Goal: Task Accomplishment & Management: Use online tool/utility

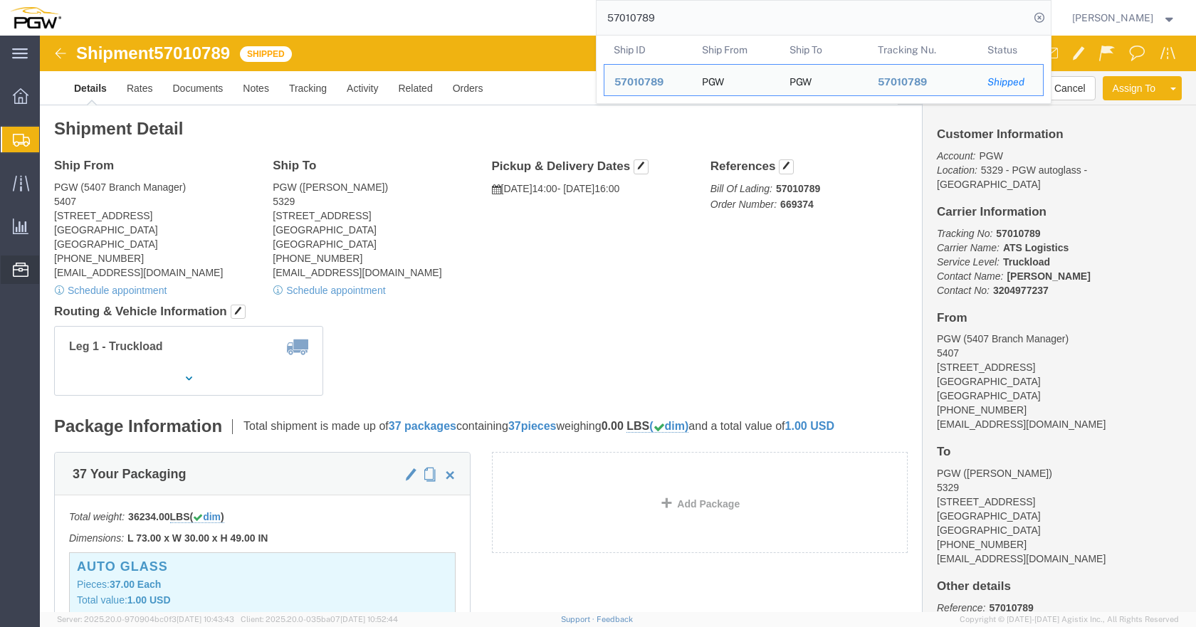
scroll to position [231, 0]
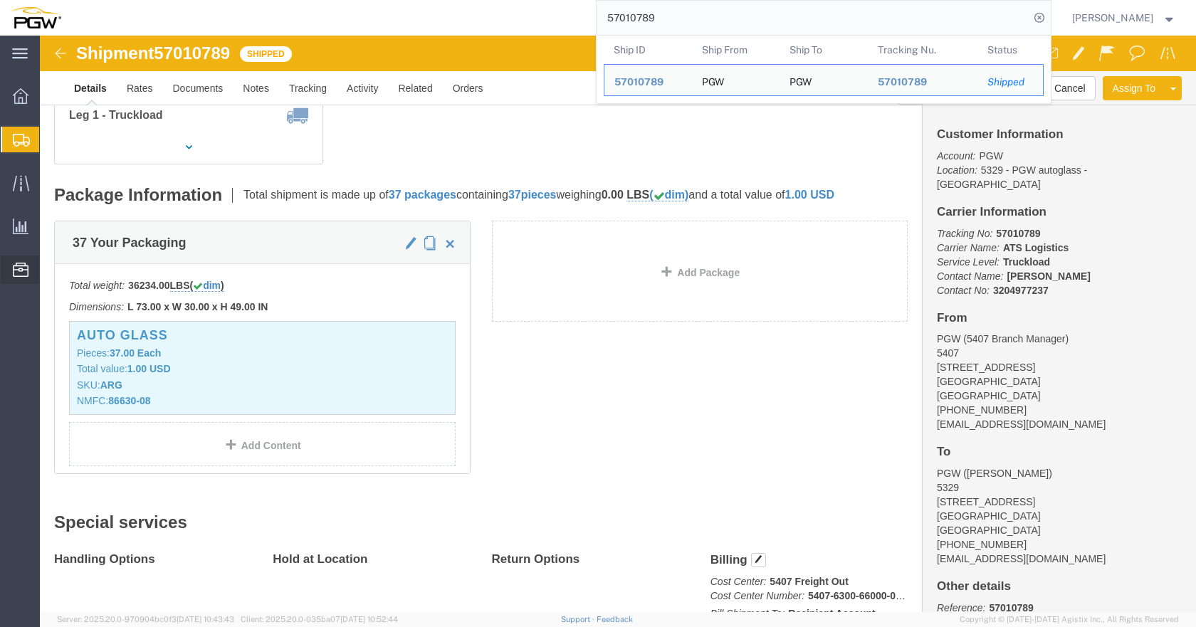
click at [0, 0] on span "Location Appointment" at bounding box center [0, 0] width 0 height 0
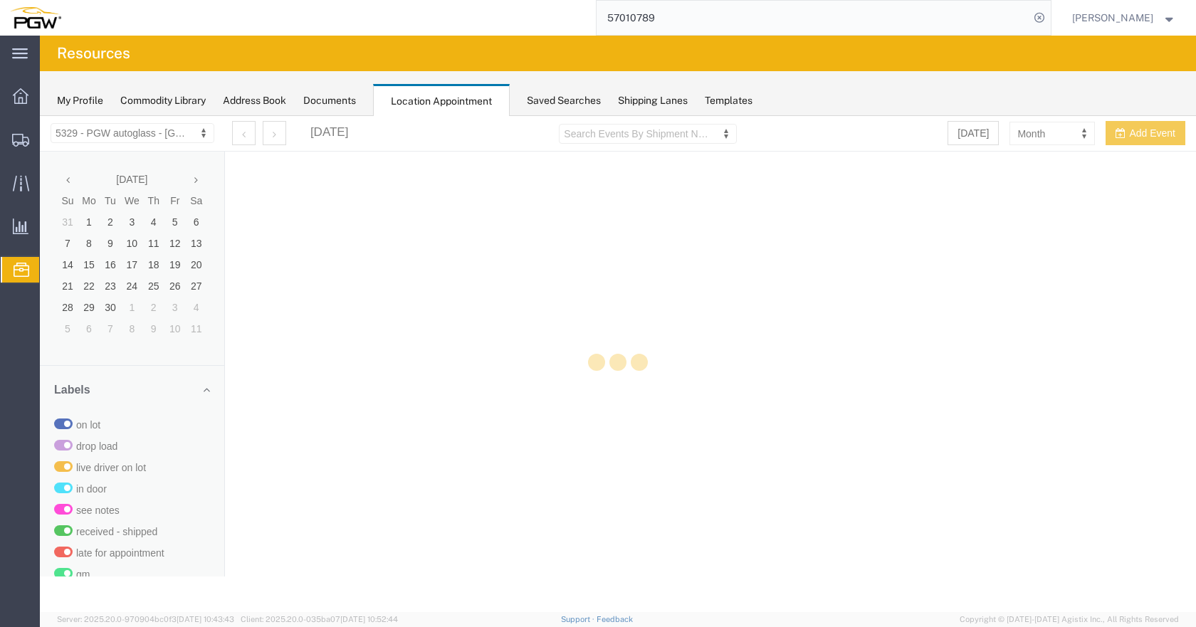
select select "28253"
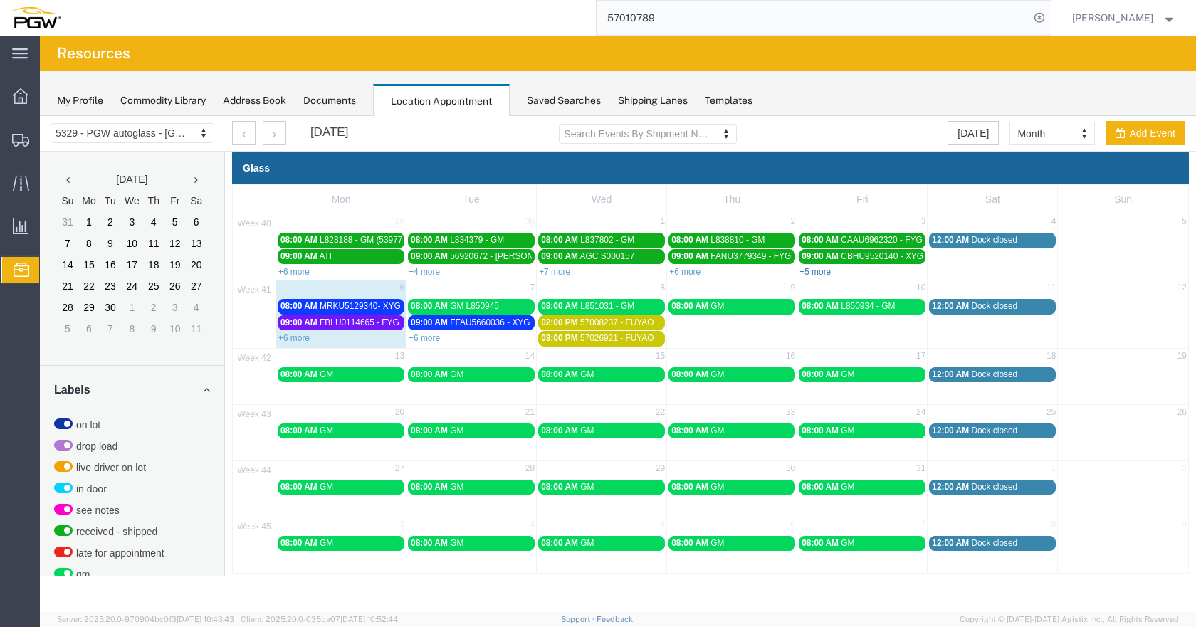
click at [822, 269] on link "+5 more" at bounding box center [814, 272] width 31 height 10
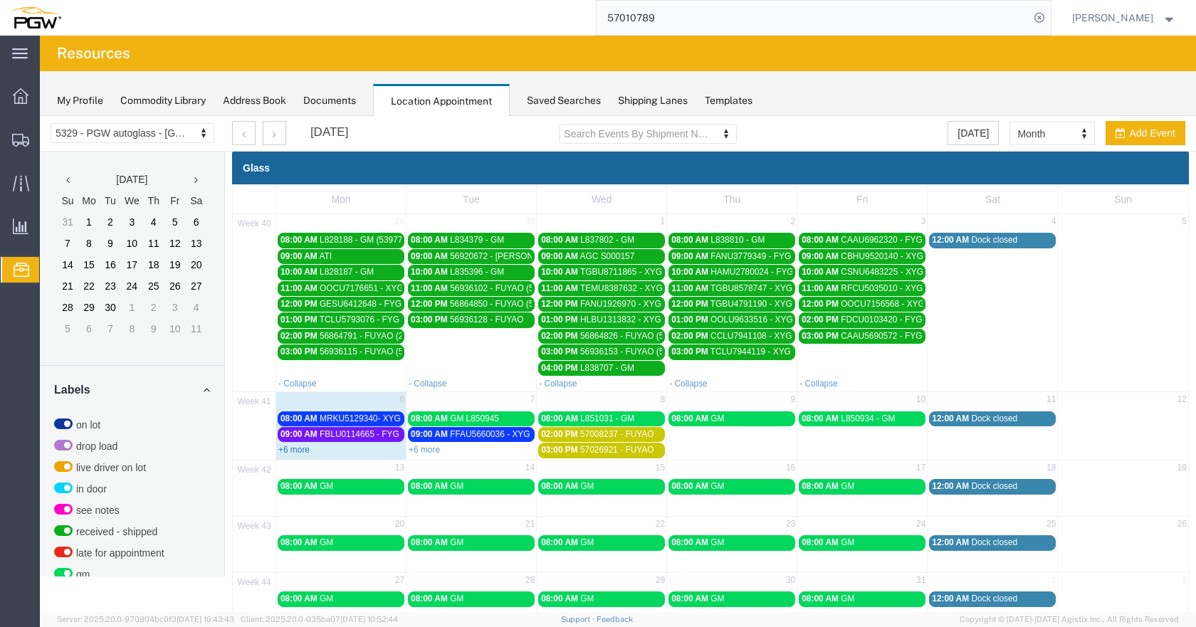
click at [298, 452] on link "+6 more" at bounding box center [293, 450] width 31 height 10
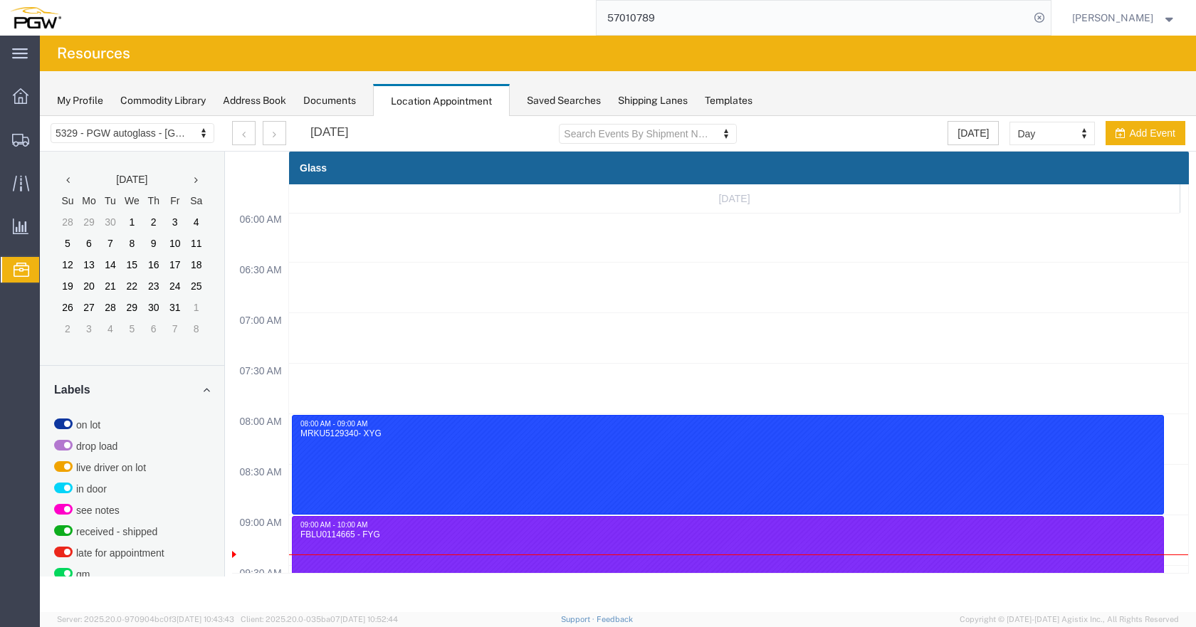
scroll to position [607, 0]
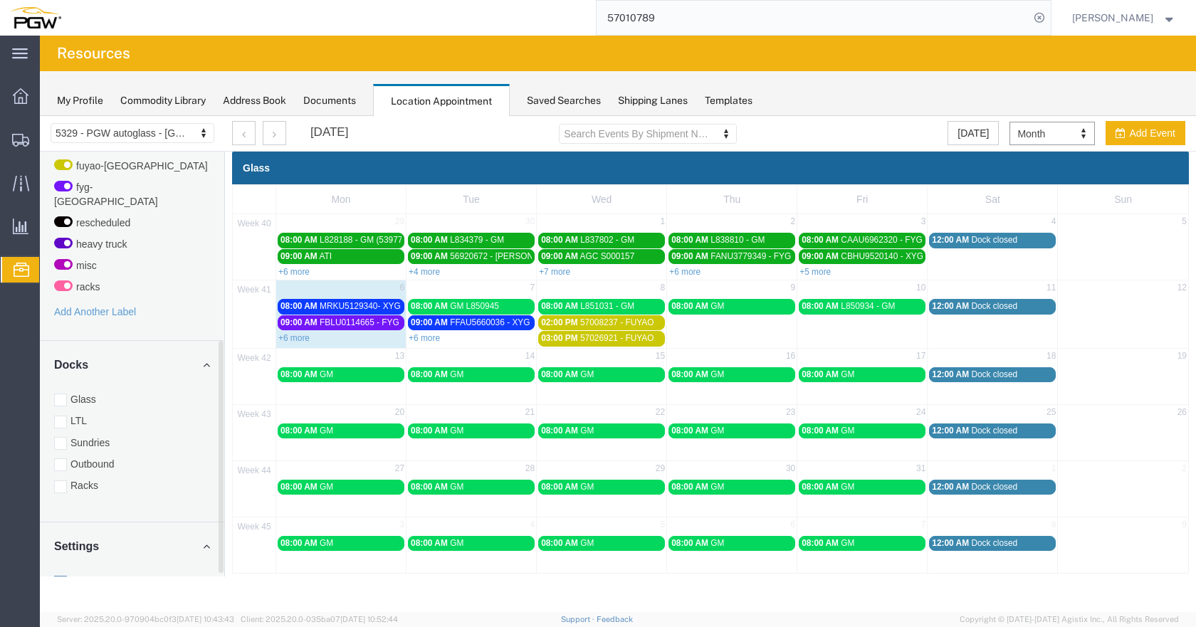
drag, startPoint x: 221, startPoint y: 377, endPoint x: 234, endPoint y: 604, distance: 226.7
click at [234, 604] on div "Location Scheduling 5329 - PGW autoglass - Chillicothe 5329 - PGW autoglass - […" at bounding box center [618, 364] width 1156 height 496
click at [56, 479] on div at bounding box center [60, 485] width 13 height 13
click at [40, 116] on input "Racks" at bounding box center [40, 116] width 0 height 0
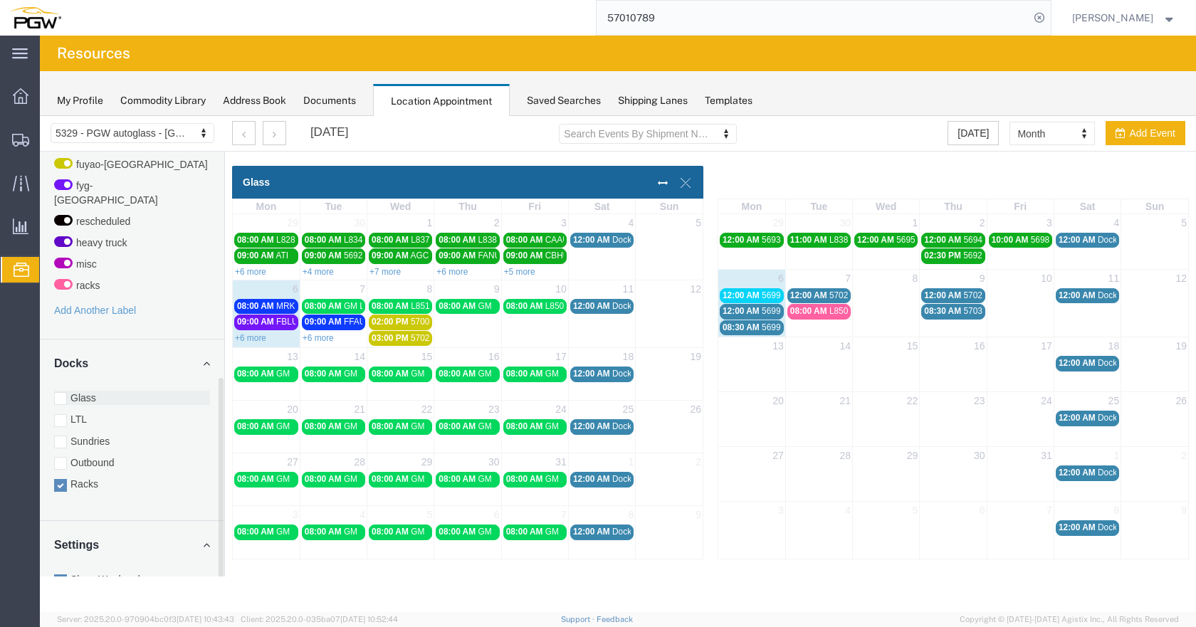
click at [64, 392] on div at bounding box center [60, 398] width 13 height 13
click at [40, 116] on input "Glass" at bounding box center [40, 116] width 0 height 0
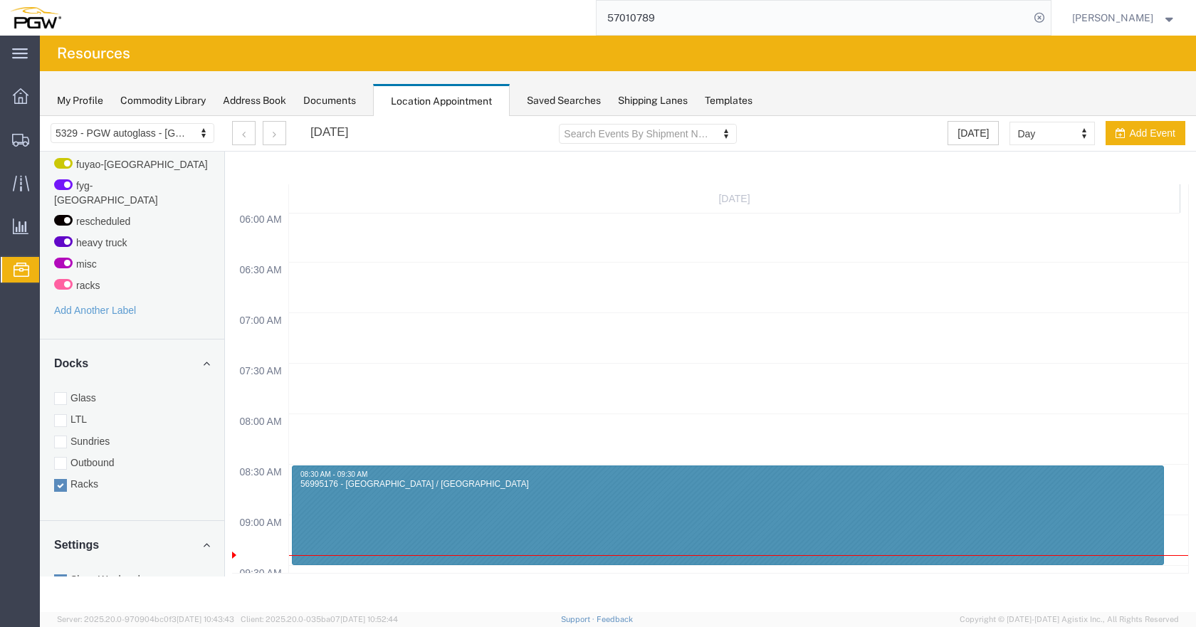
scroll to position [607, 0]
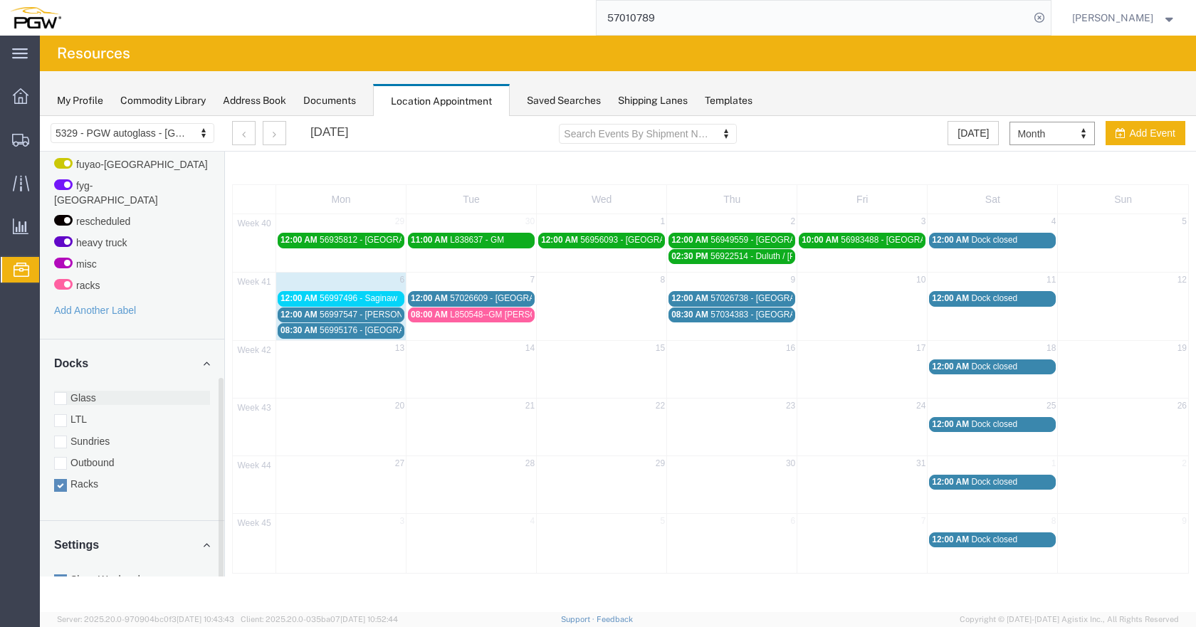
click at [59, 392] on div at bounding box center [60, 398] width 13 height 13
click at [40, 116] on input "Glass" at bounding box center [40, 116] width 0 height 0
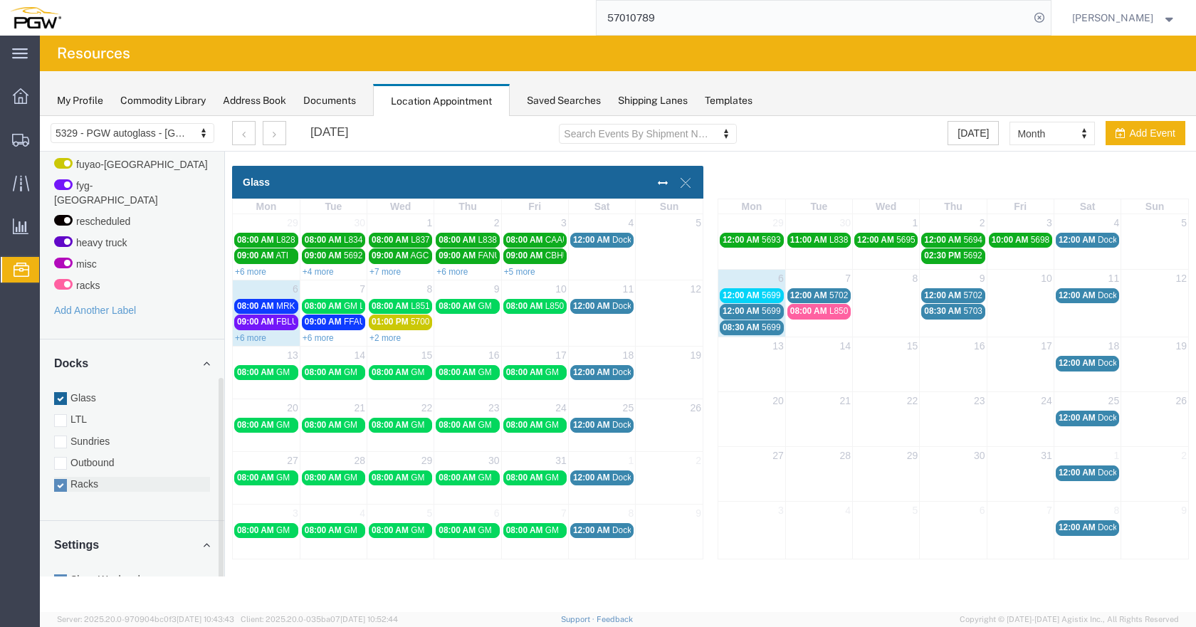
click at [61, 479] on div at bounding box center [60, 485] width 13 height 13
click at [40, 116] on input "Racks" at bounding box center [40, 116] width 0 height 0
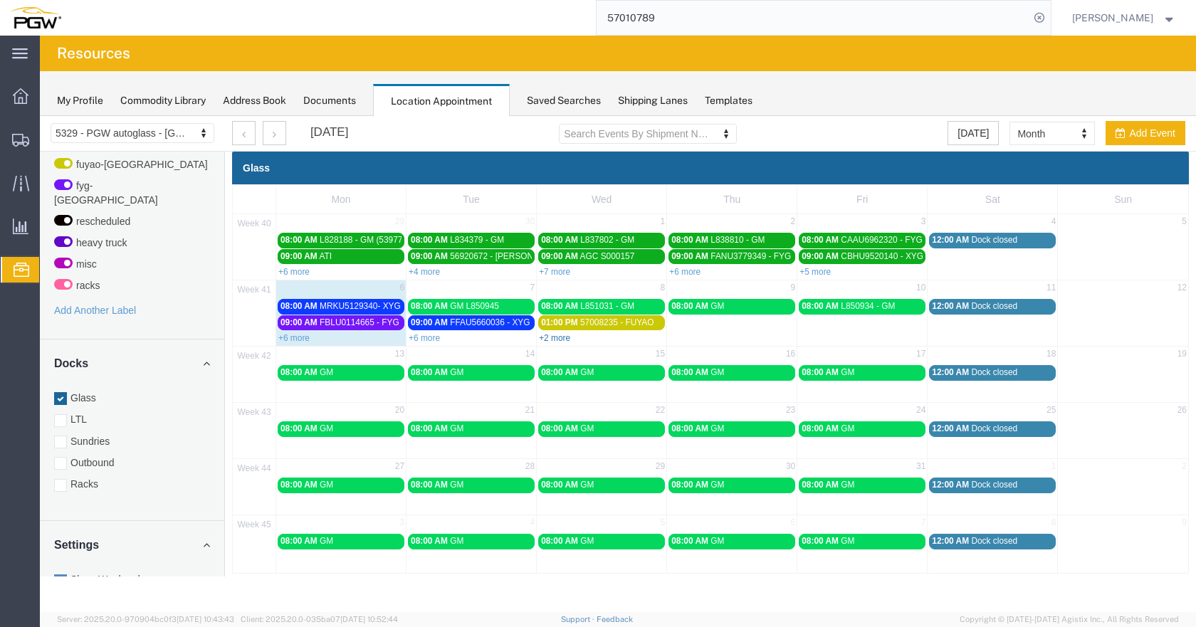
click at [553, 340] on link "+2 more" at bounding box center [554, 338] width 31 height 10
click at [40, 116] on span "02:00 PM" at bounding box center [40, 116] width 0 height 0
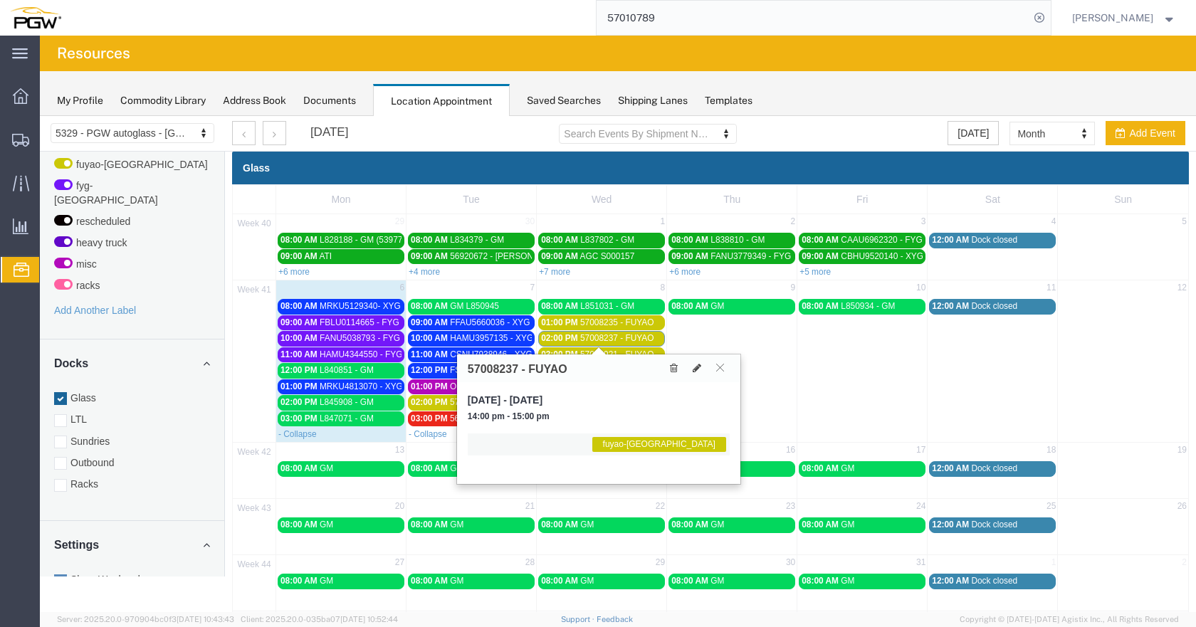
click at [1092, 375] on td at bounding box center [1123, 362] width 130 height 129
select select "1"
select select
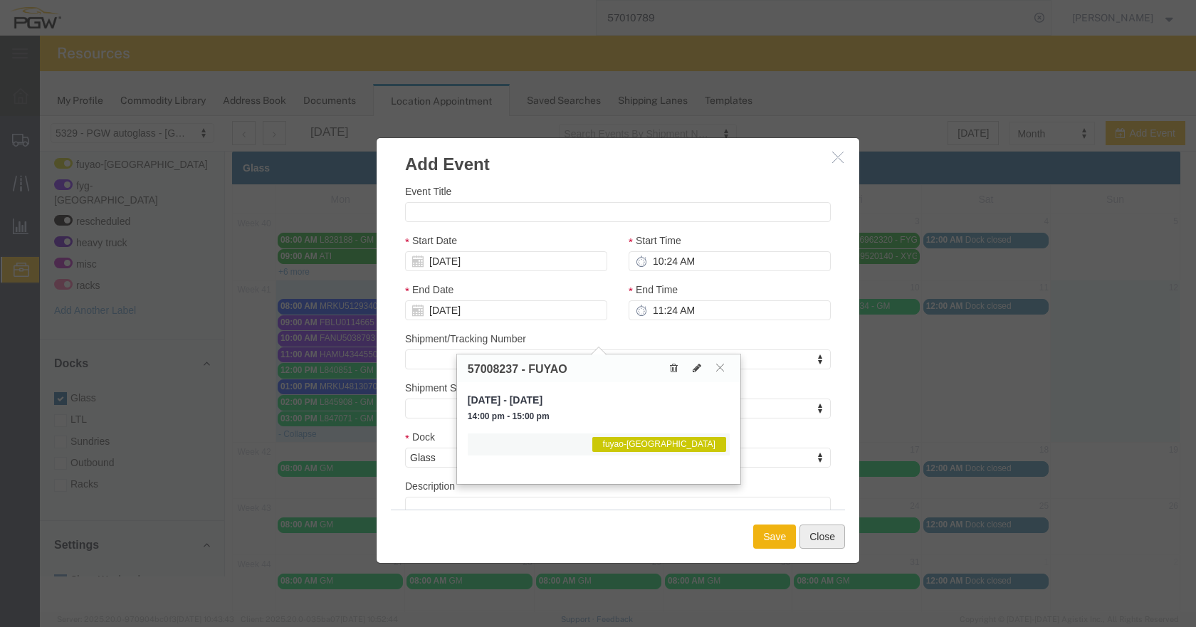
click at [828, 532] on button "Close" at bounding box center [822, 537] width 46 height 24
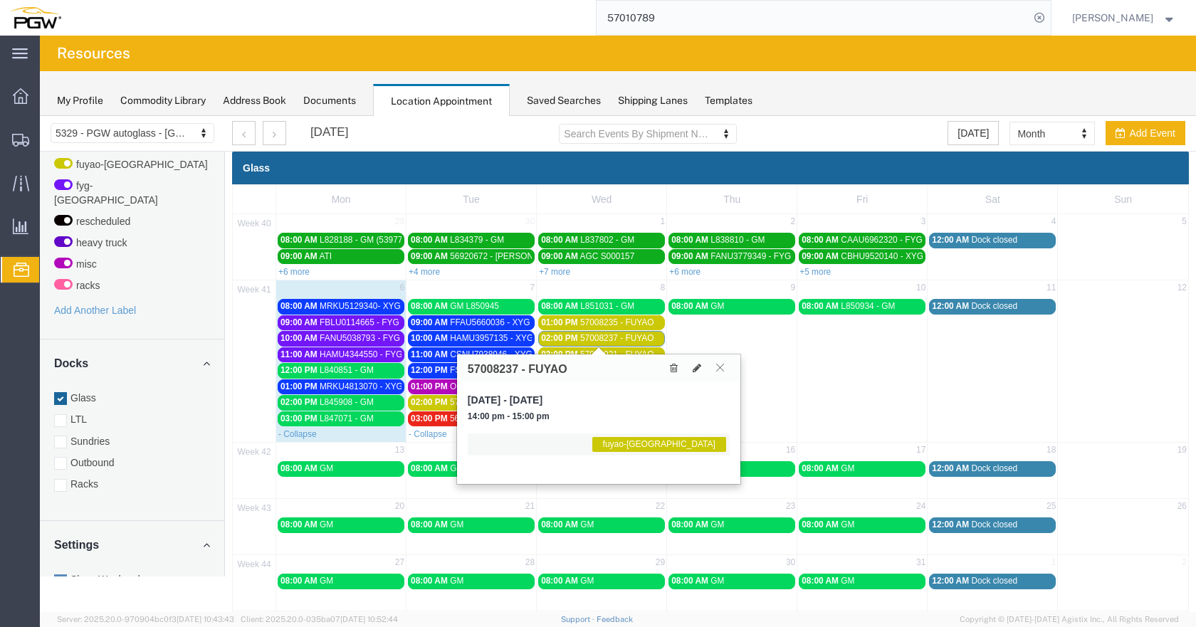
click at [716, 365] on icon at bounding box center [720, 367] width 8 height 9
